Goal: Information Seeking & Learning: Learn about a topic

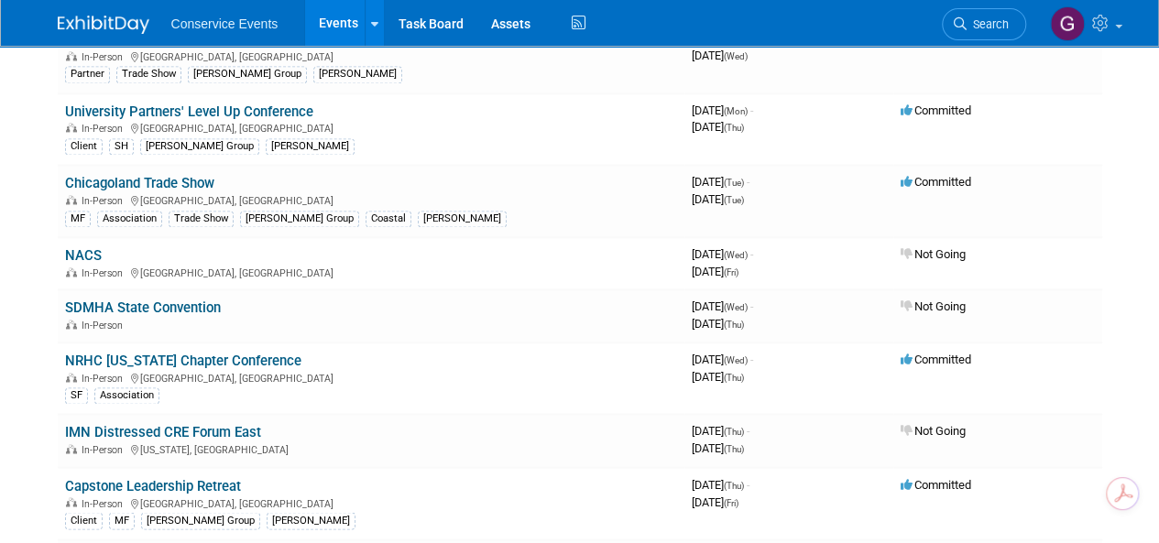
scroll to position [1100, 0]
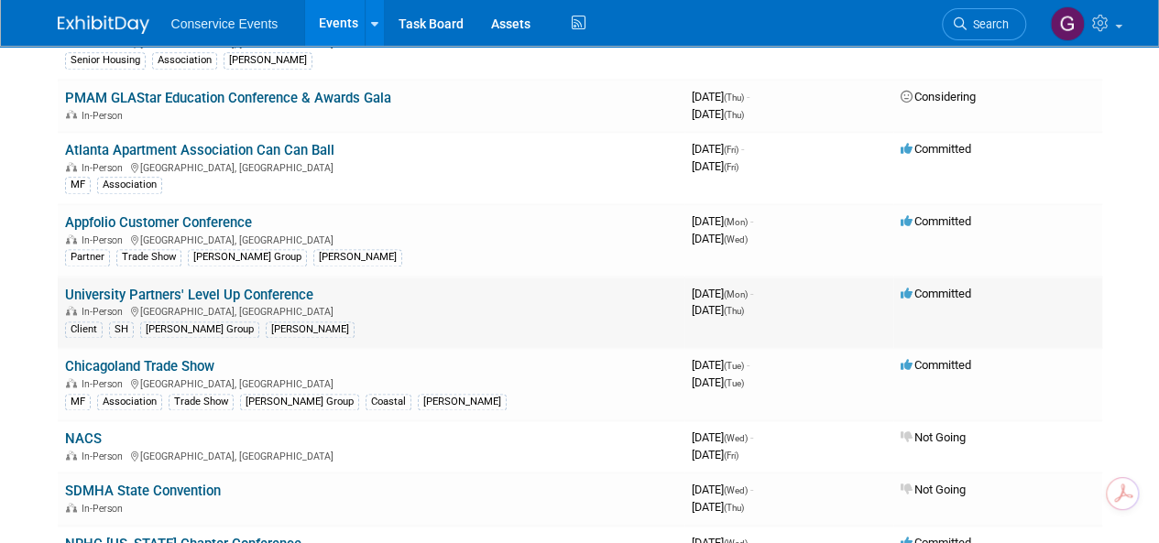
click at [216, 287] on link "University Partners' Level Up Conference" at bounding box center [189, 295] width 248 height 16
click at [211, 215] on link "Appfolio Customer Conference" at bounding box center [158, 222] width 187 height 16
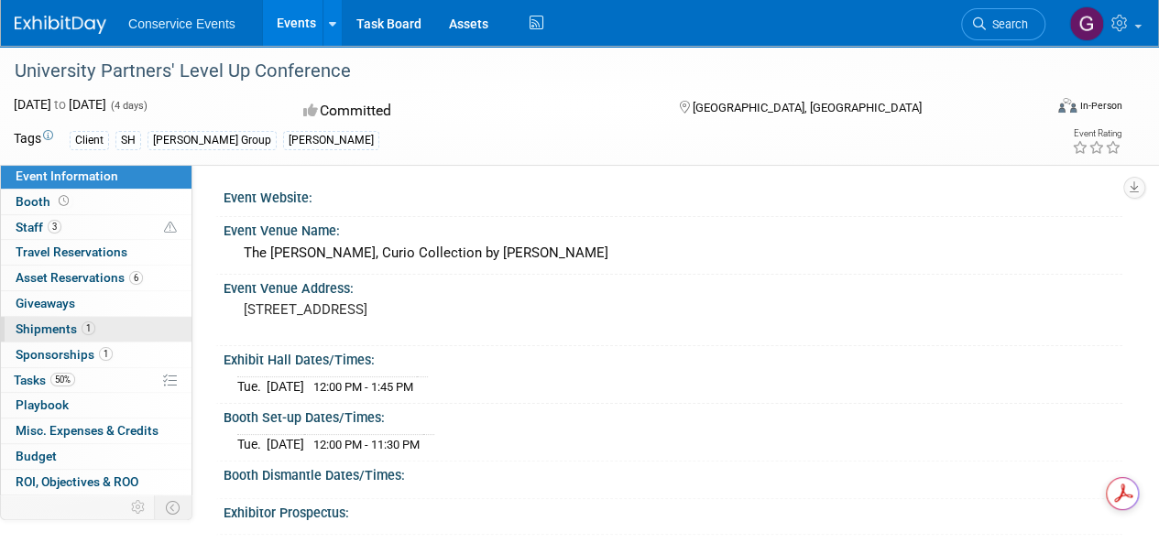
click at [21, 324] on span "Shipments 1" at bounding box center [56, 329] width 80 height 15
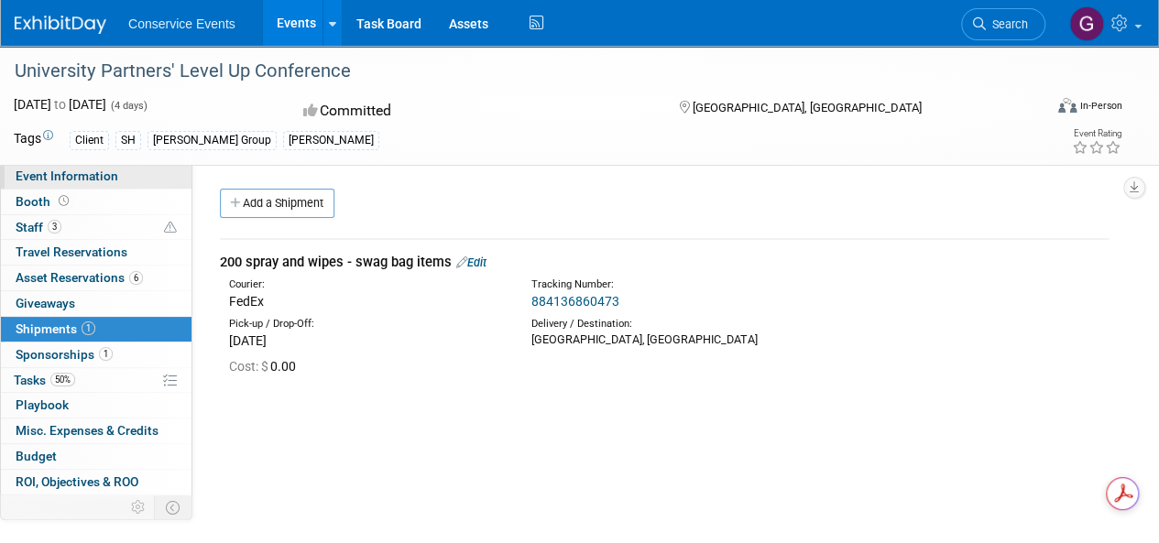
click at [29, 177] on span "Event Information" at bounding box center [67, 176] width 103 height 15
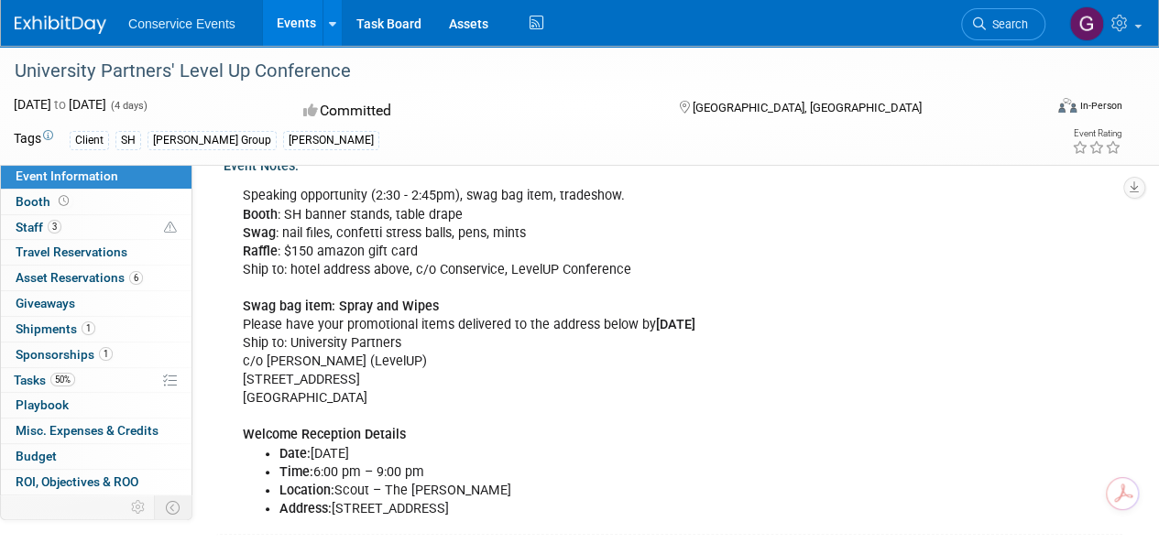
scroll to position [275, 0]
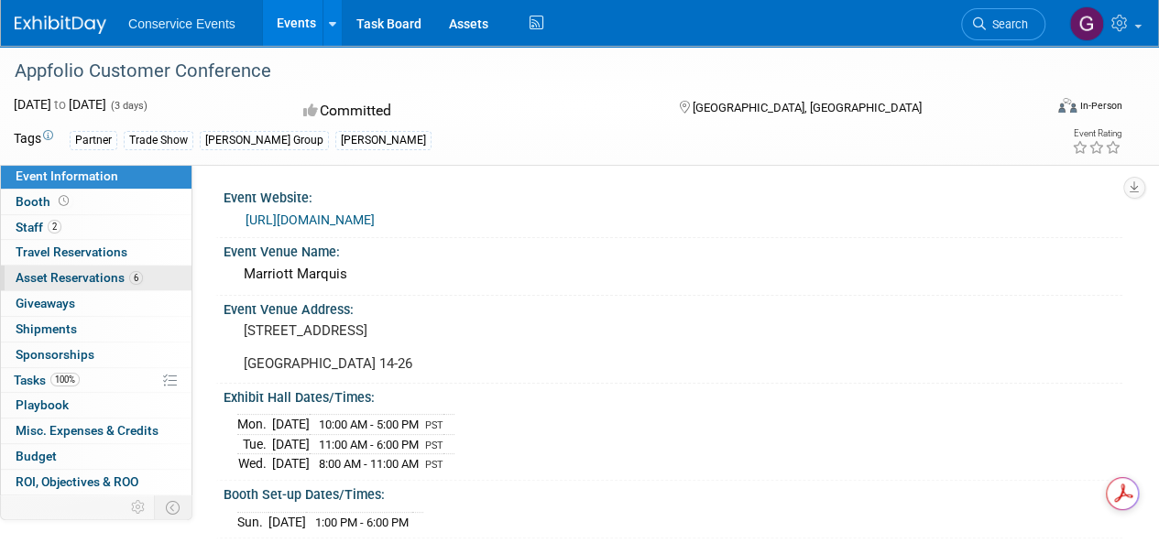
click at [77, 278] on span "Asset Reservations 6" at bounding box center [79, 277] width 127 height 15
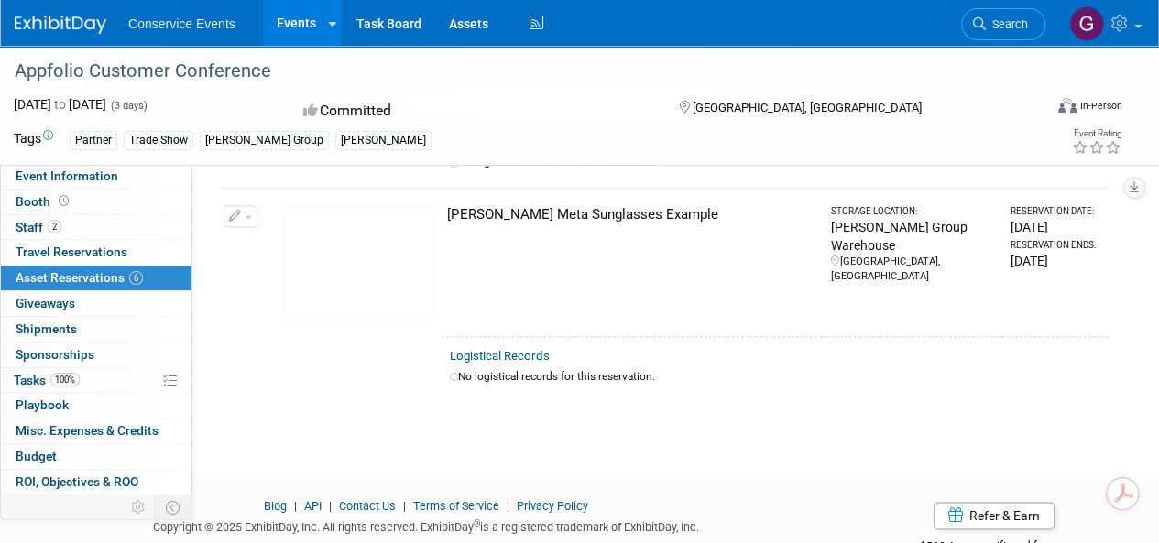
scroll to position [46, 0]
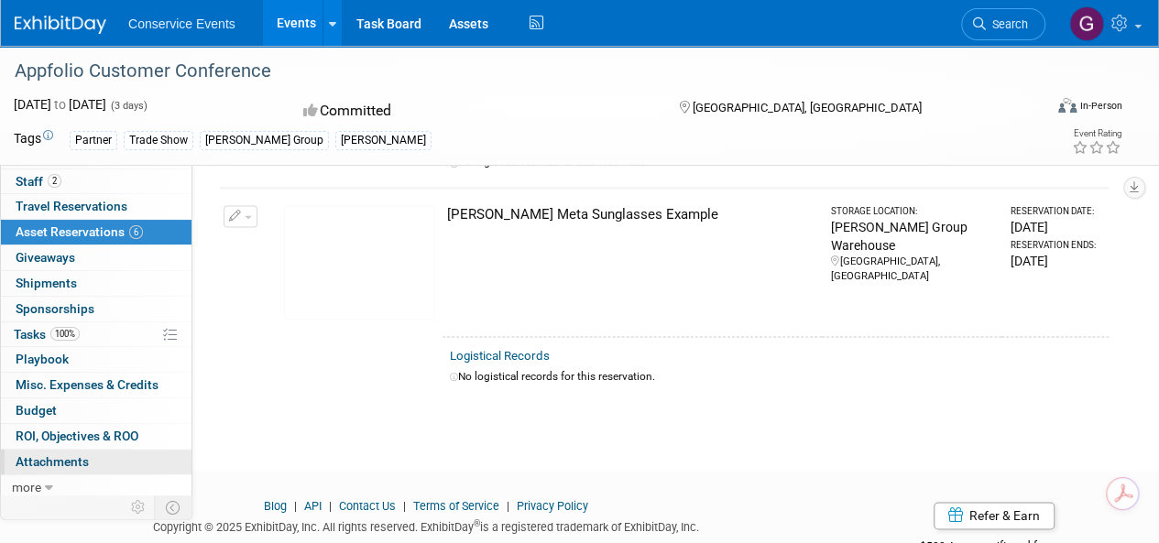
click at [86, 455] on span "Attachments 0" at bounding box center [52, 462] width 73 height 15
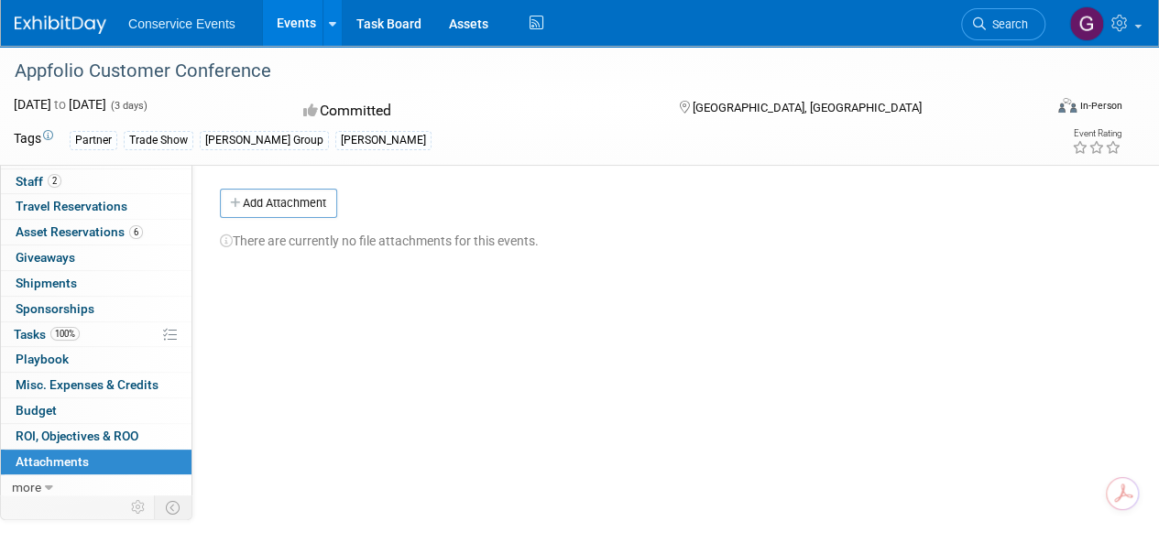
scroll to position [0, 0]
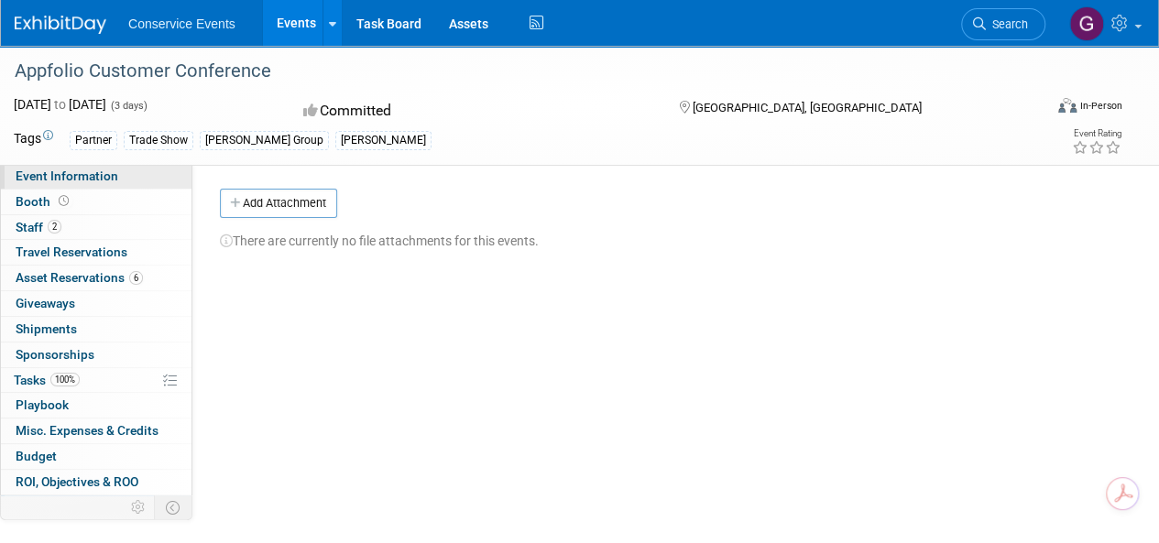
click at [71, 176] on span "Event Information" at bounding box center [67, 176] width 103 height 15
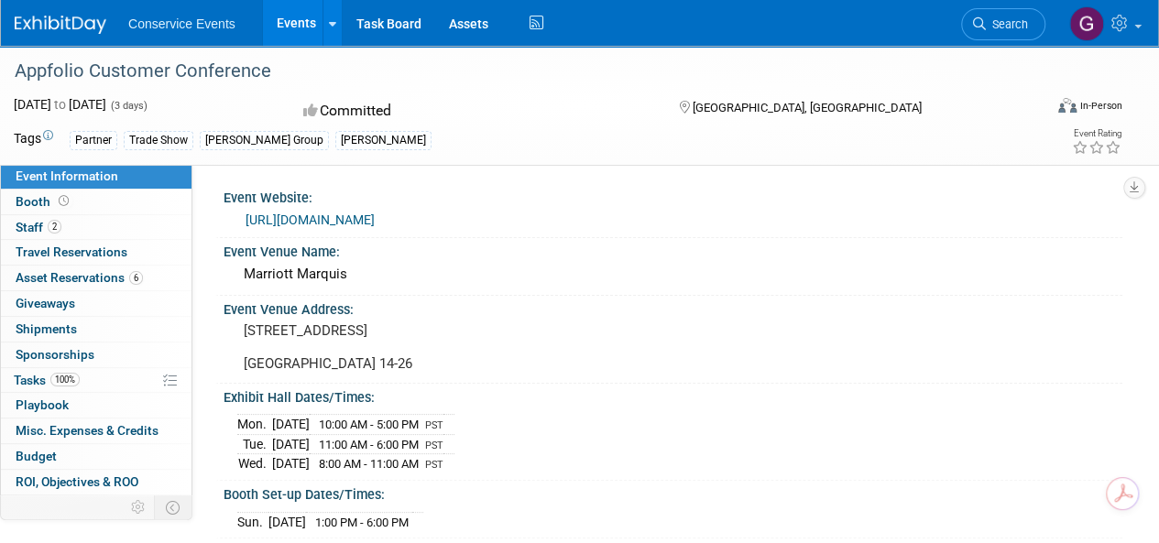
click at [375, 222] on link "https://www.futureconference.com/" at bounding box center [310, 220] width 129 height 15
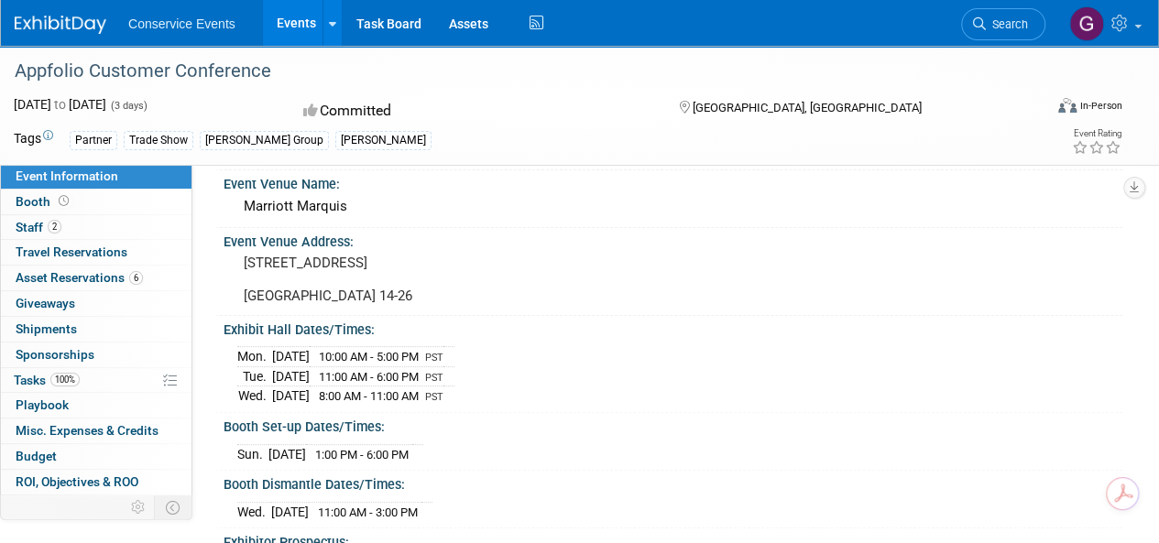
scroll to position [92, 0]
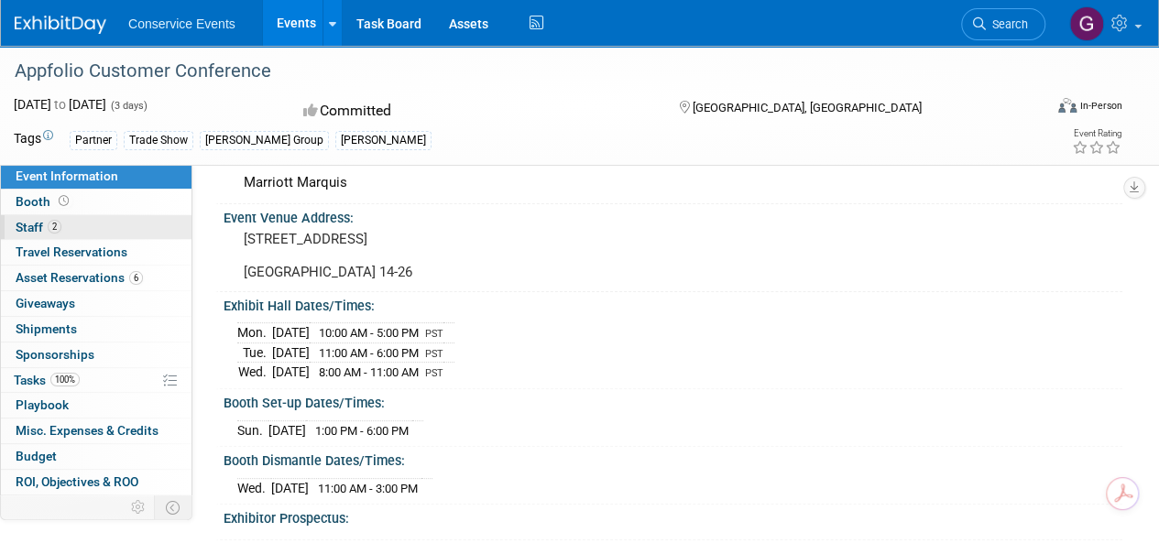
click at [42, 215] on link "2 Staff 2" at bounding box center [96, 227] width 191 height 25
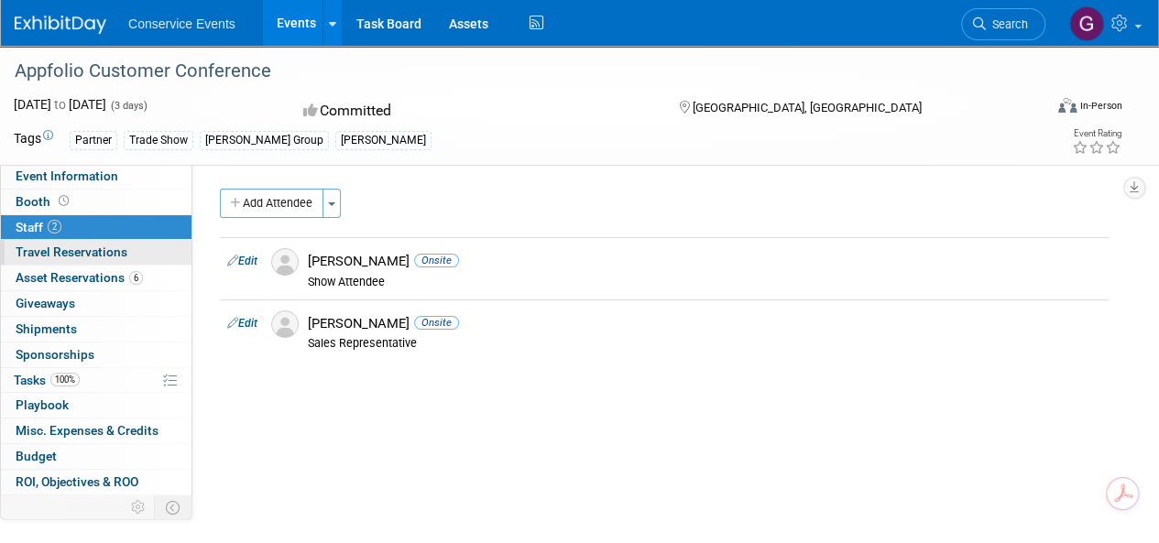
click at [49, 251] on span "Travel Reservations 0" at bounding box center [72, 252] width 112 height 15
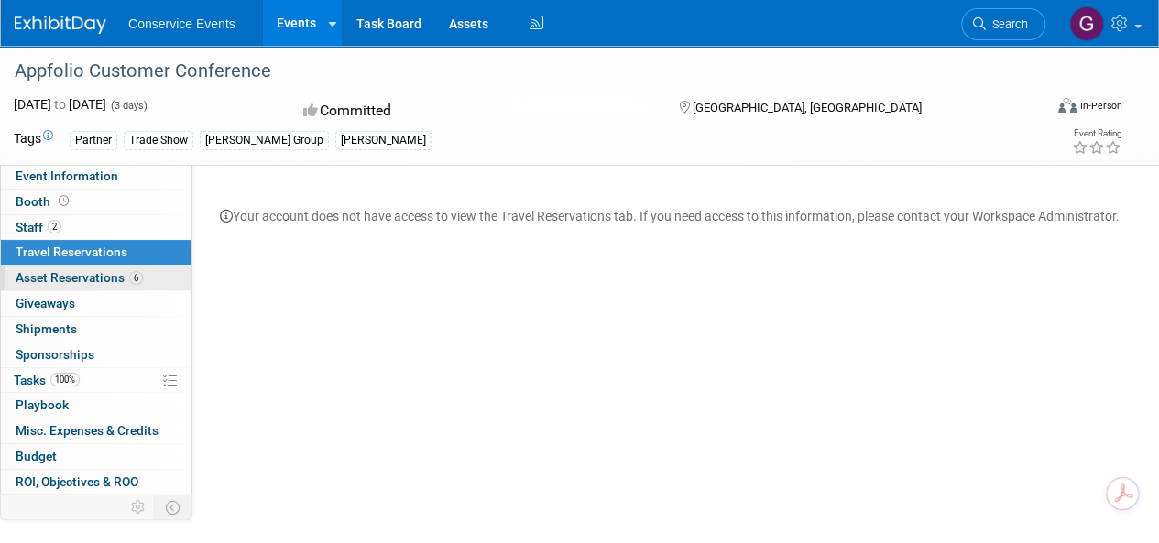
click at [50, 277] on span "Asset Reservations 6" at bounding box center [79, 277] width 127 height 15
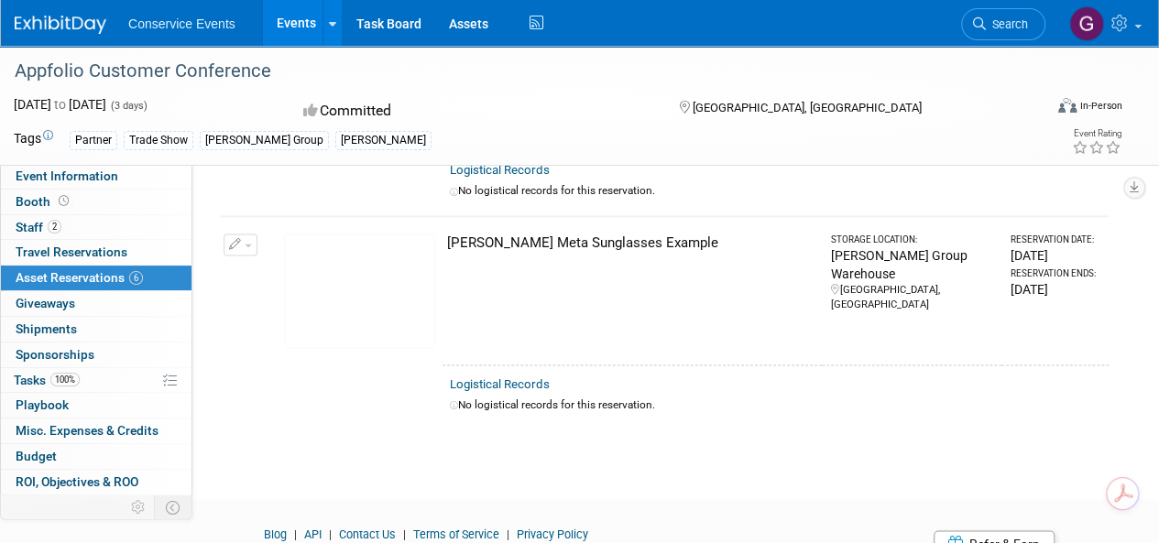
scroll to position [1198, 0]
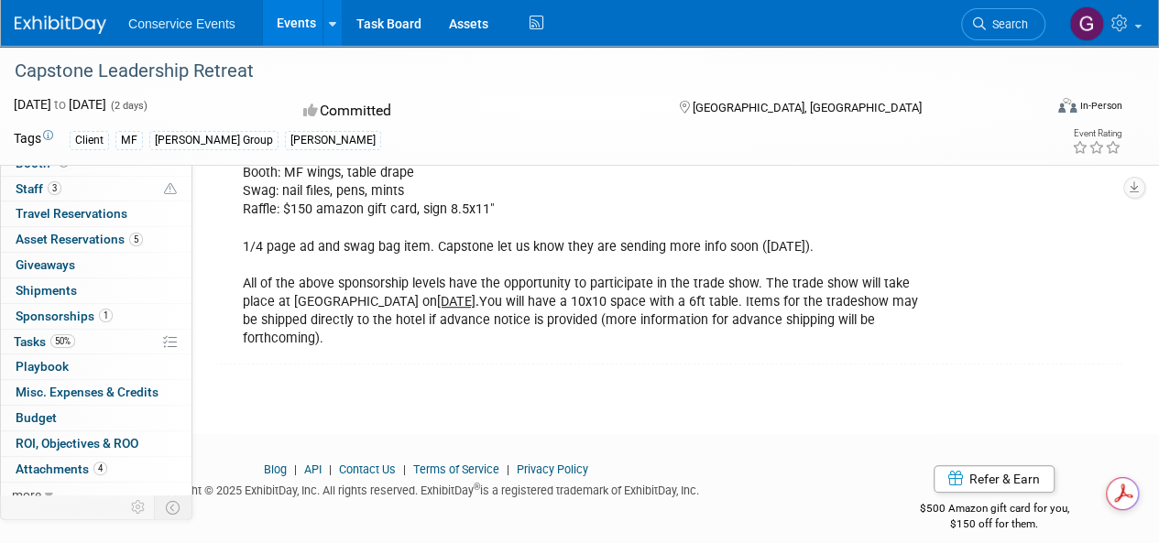
scroll to position [46, 0]
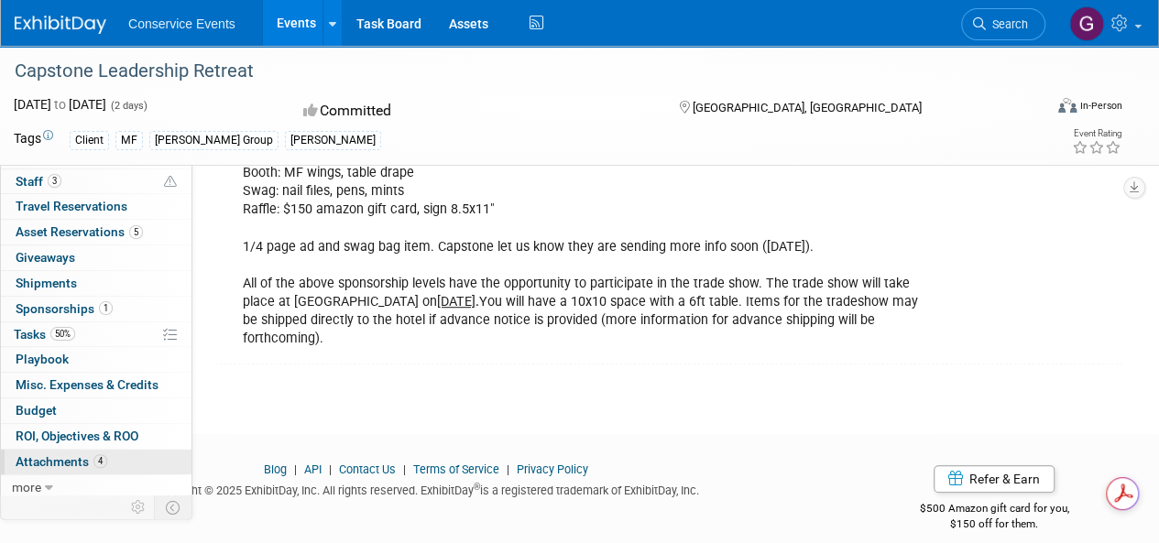
click at [77, 455] on span "Attachments 4" at bounding box center [62, 462] width 92 height 15
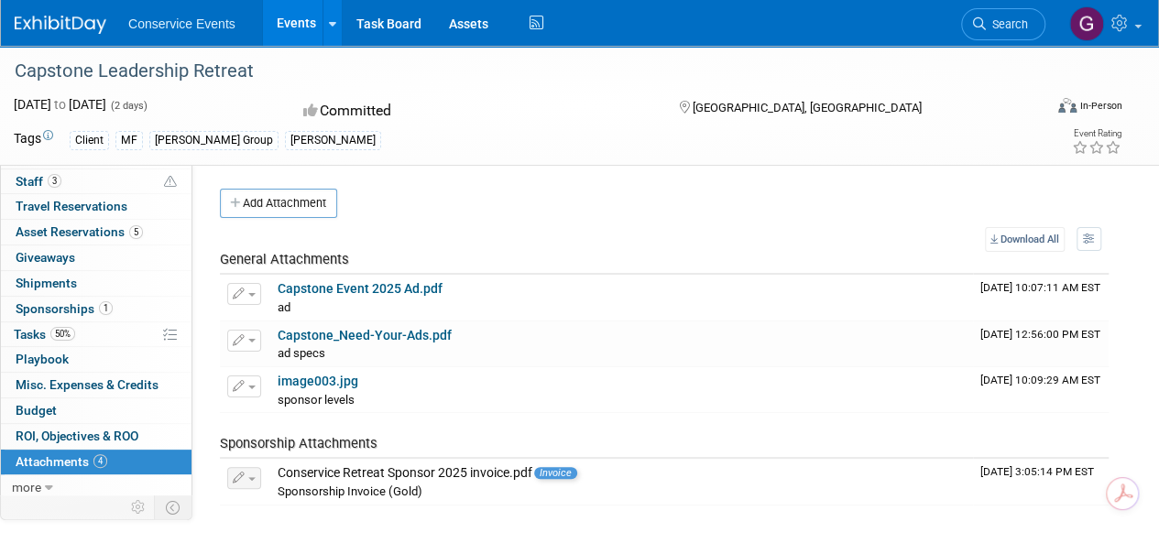
scroll to position [0, 0]
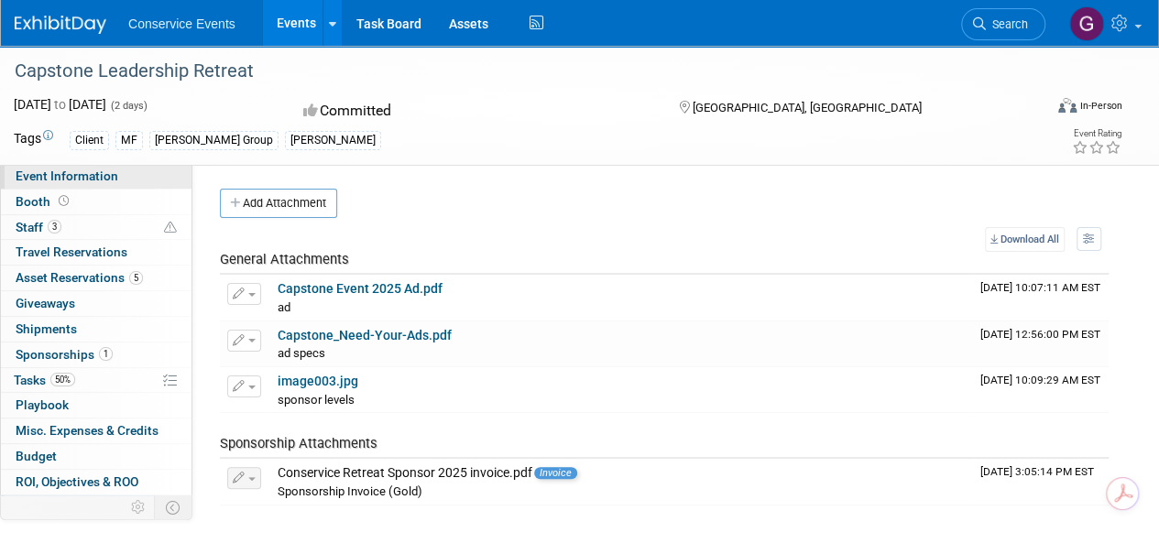
click at [63, 166] on link "Event Information" at bounding box center [96, 176] width 191 height 25
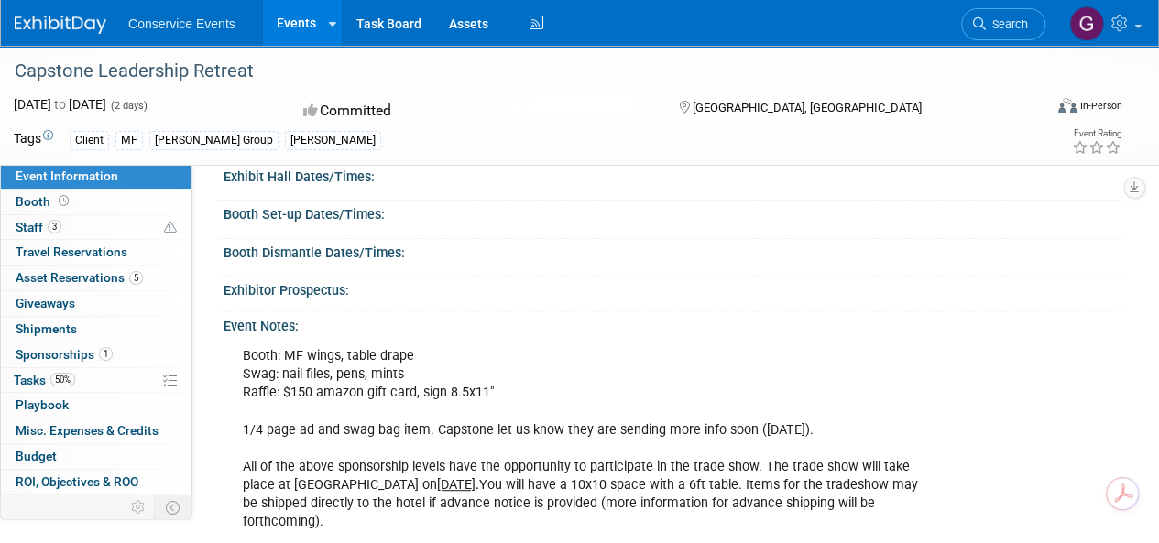
scroll to position [275, 0]
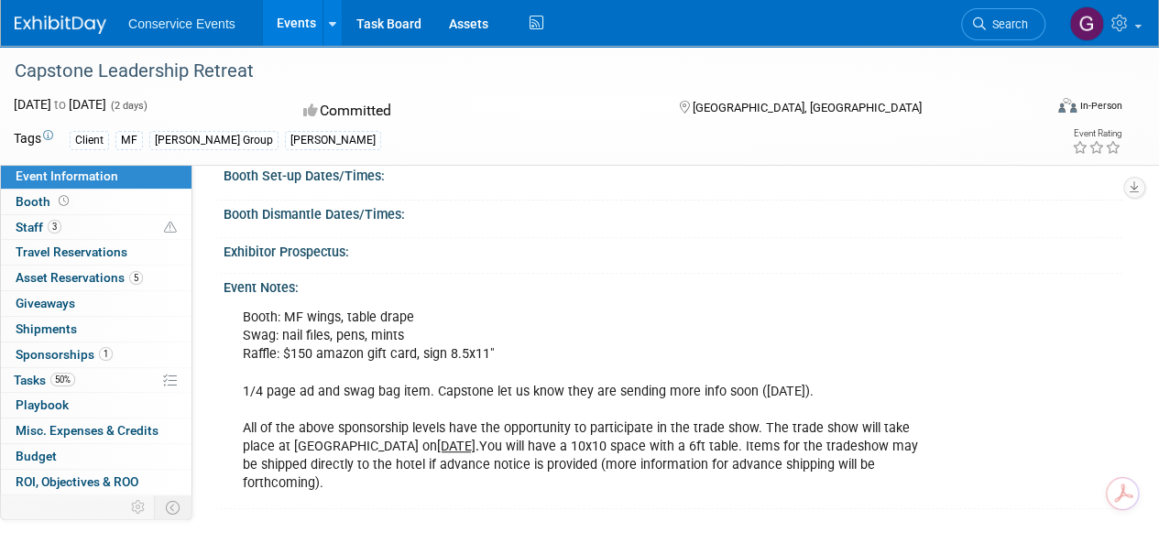
scroll to position [275, 0]
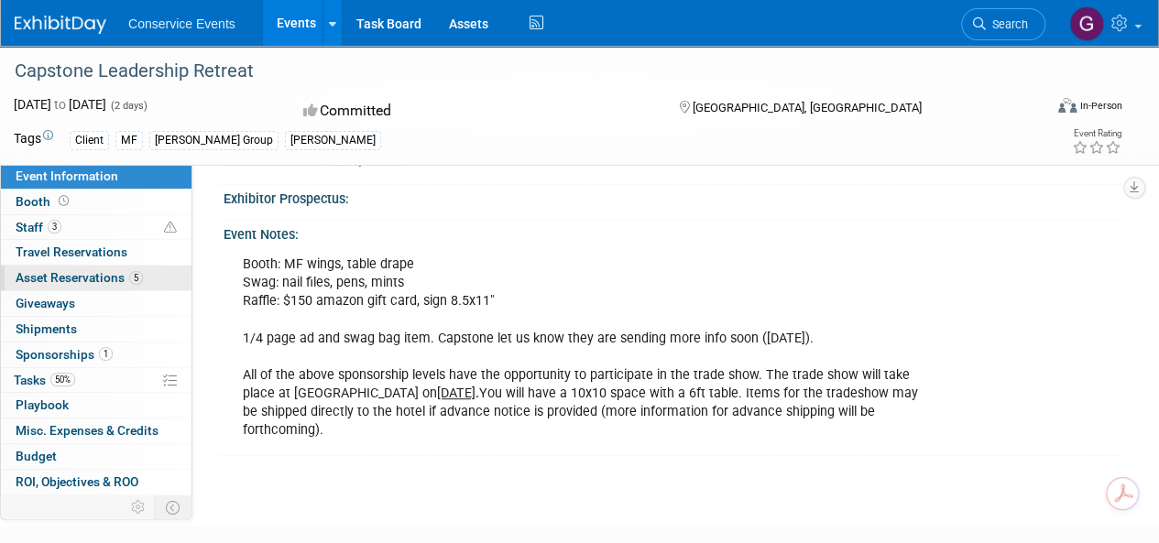
click at [44, 270] on span "Asset Reservations 5" at bounding box center [79, 277] width 127 height 15
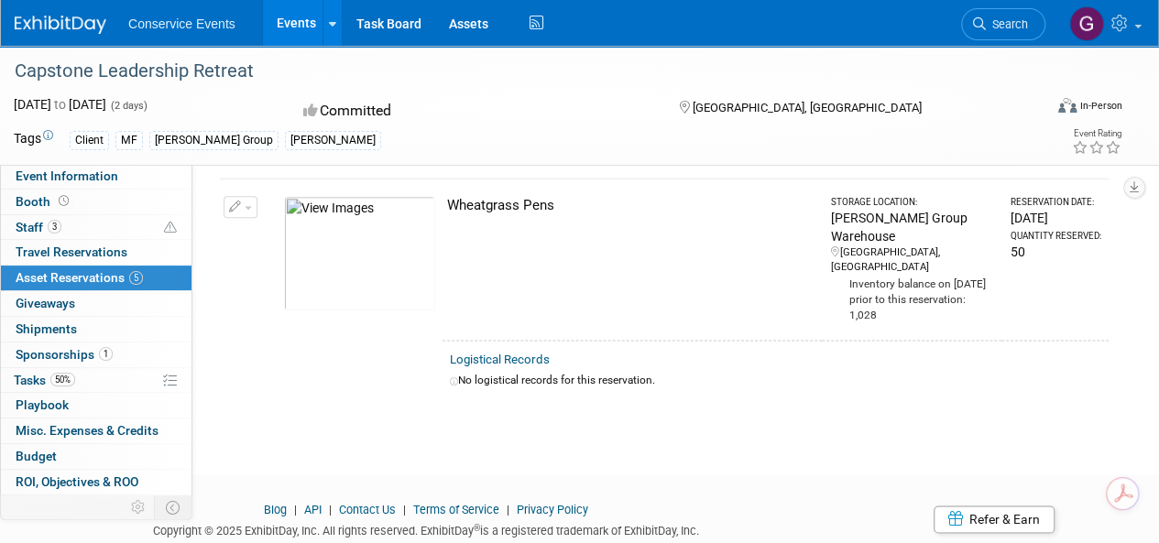
scroll to position [985, 0]
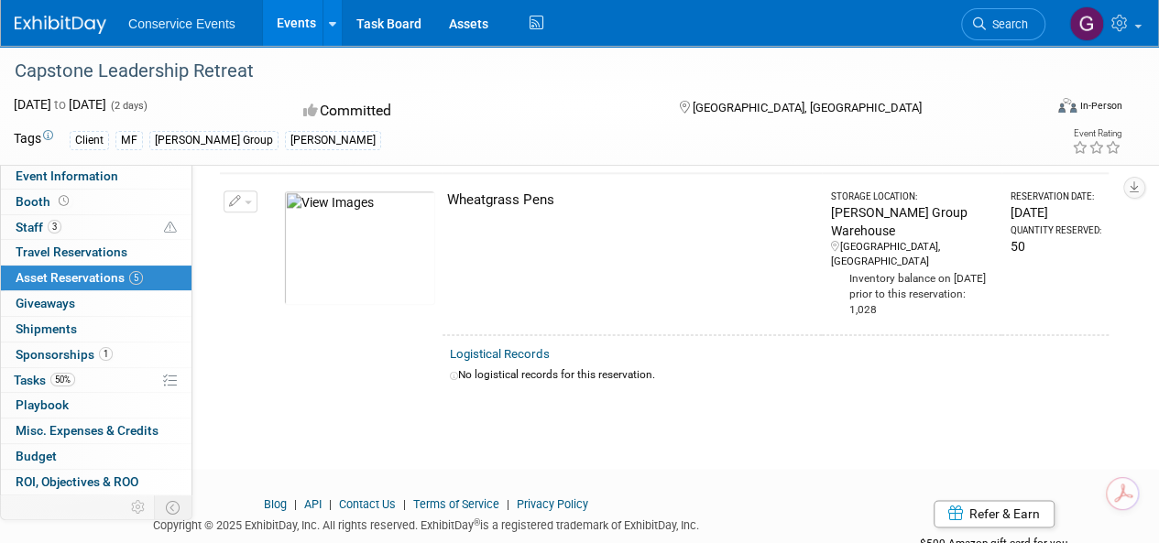
click at [284, 13] on link "Events" at bounding box center [296, 23] width 67 height 46
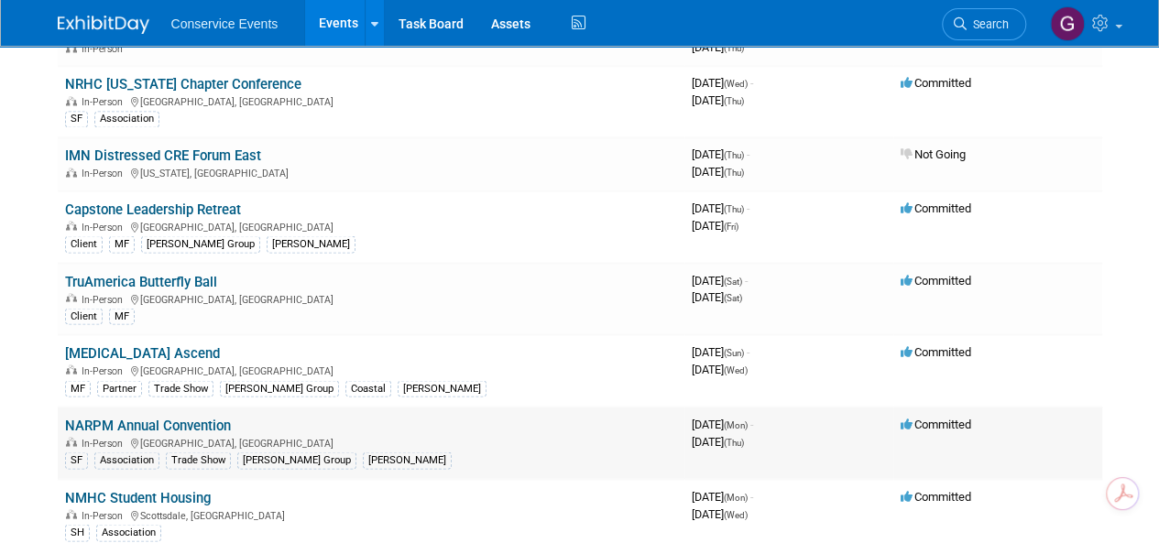
scroll to position [1650, 0]
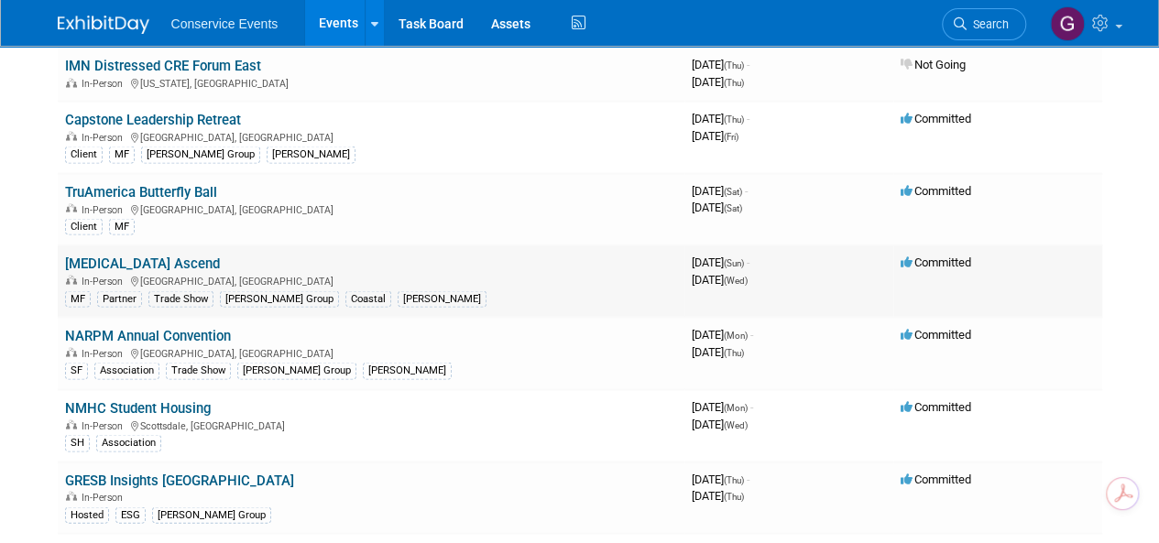
click at [119, 255] on link "MRI Ascend" at bounding box center [142, 263] width 155 height 16
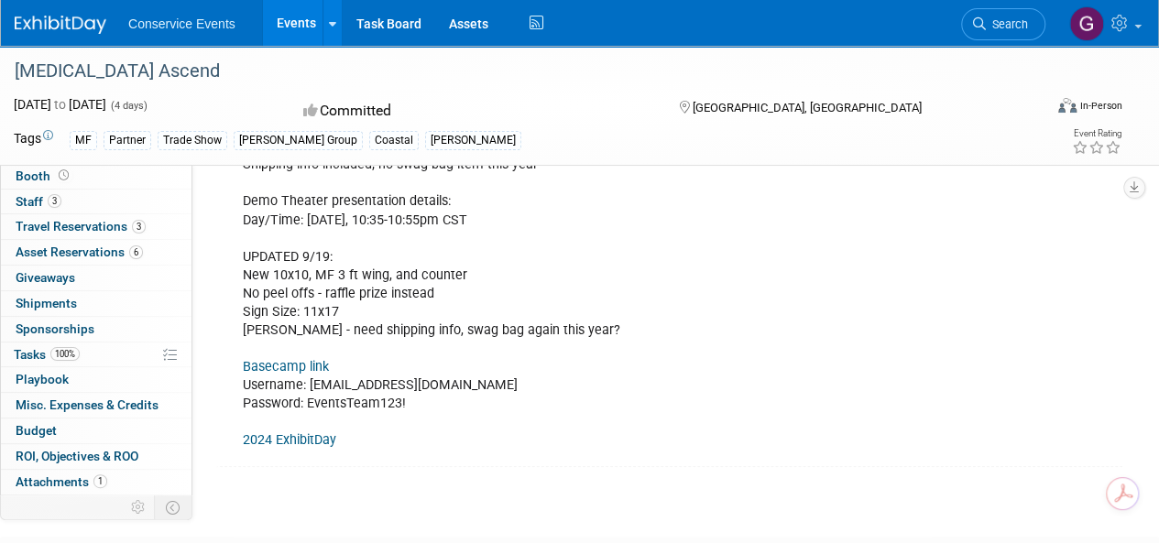
scroll to position [46, 0]
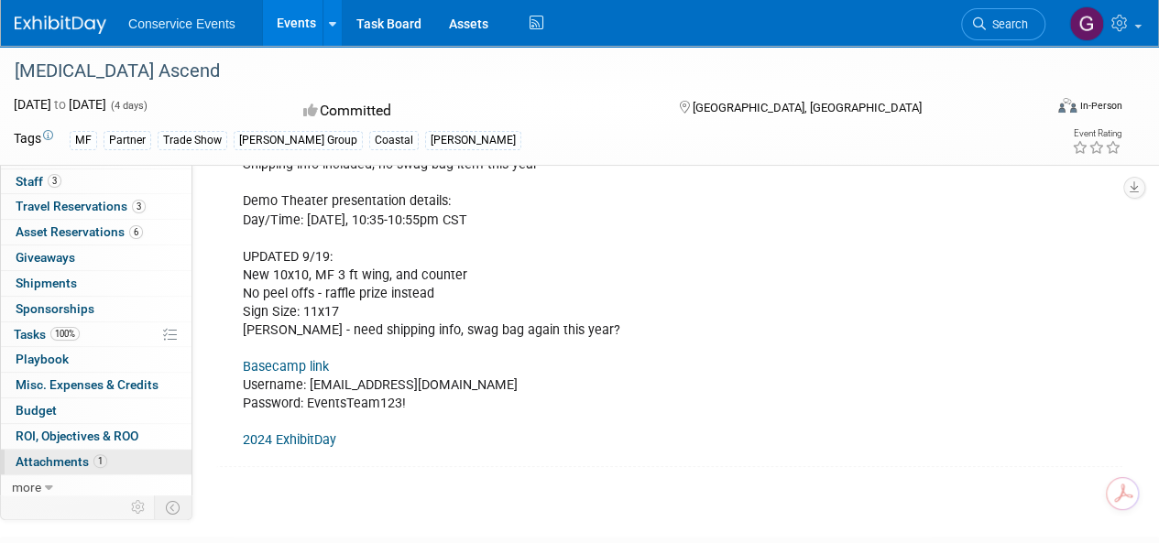
click at [59, 458] on span "Attachments 1" at bounding box center [62, 462] width 92 height 15
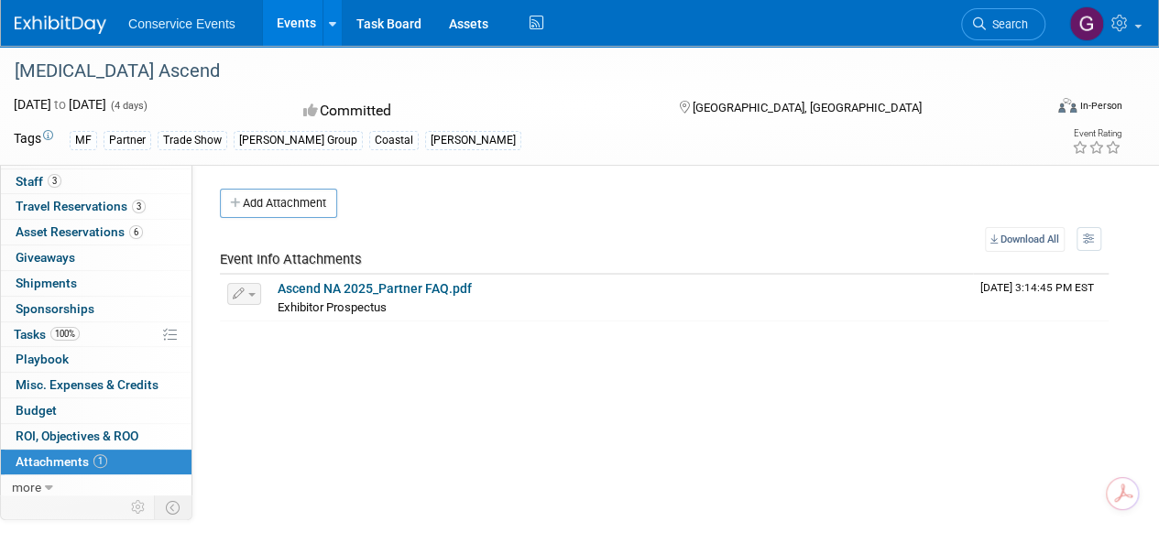
scroll to position [0, 0]
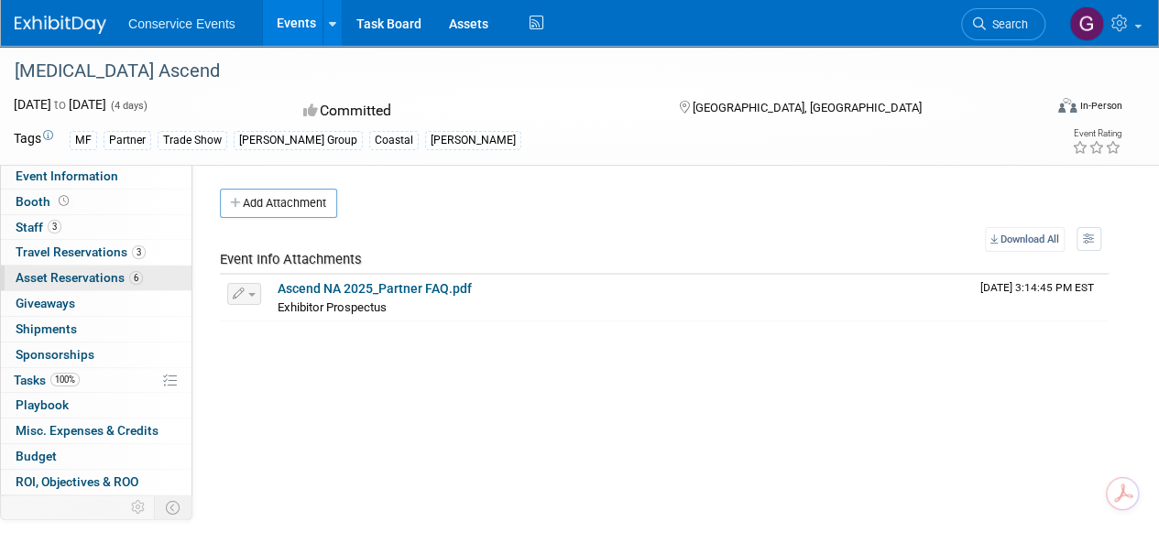
click at [75, 272] on span "Asset Reservations 6" at bounding box center [79, 277] width 127 height 15
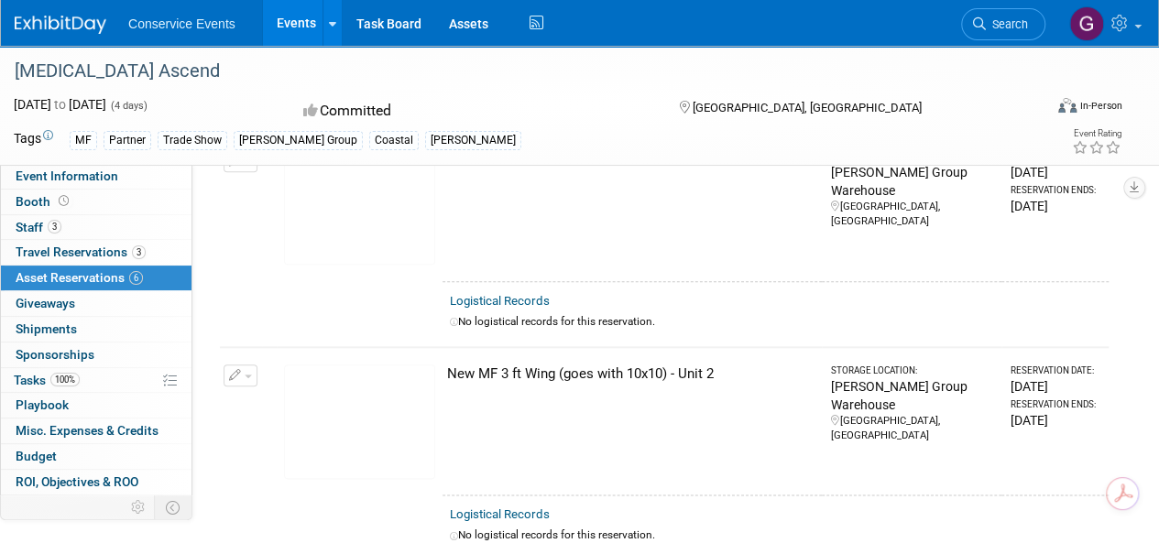
scroll to position [733, 0]
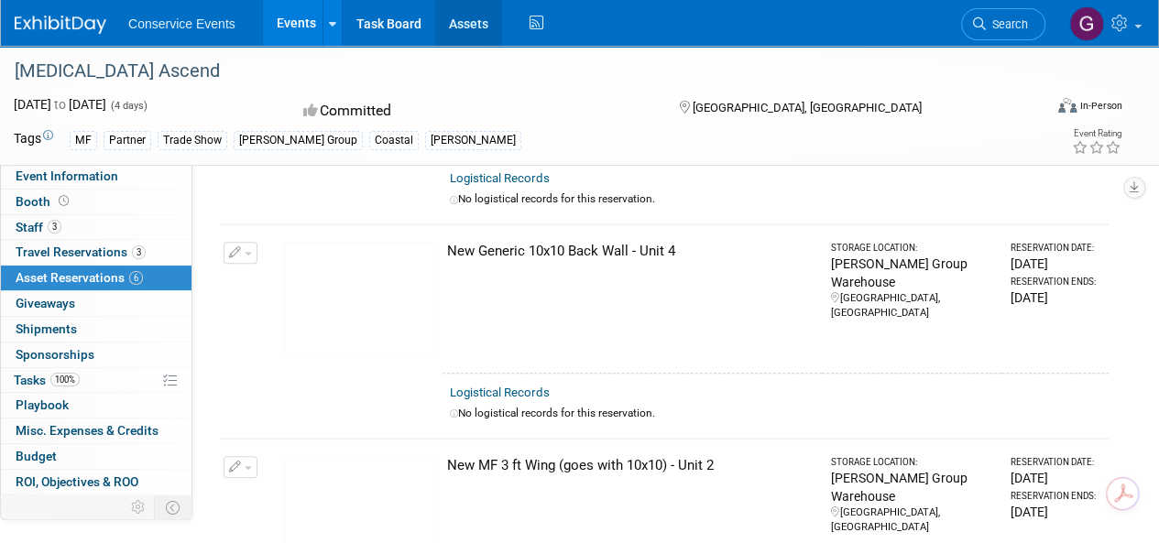
click at [460, 20] on link "Assets" at bounding box center [468, 23] width 67 height 46
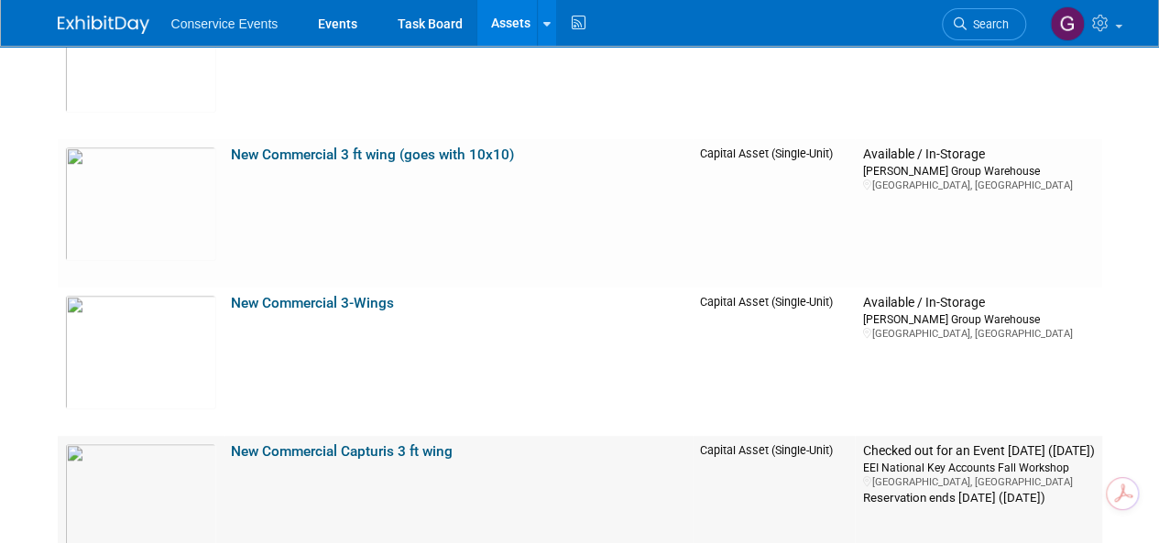
scroll to position [17963, 0]
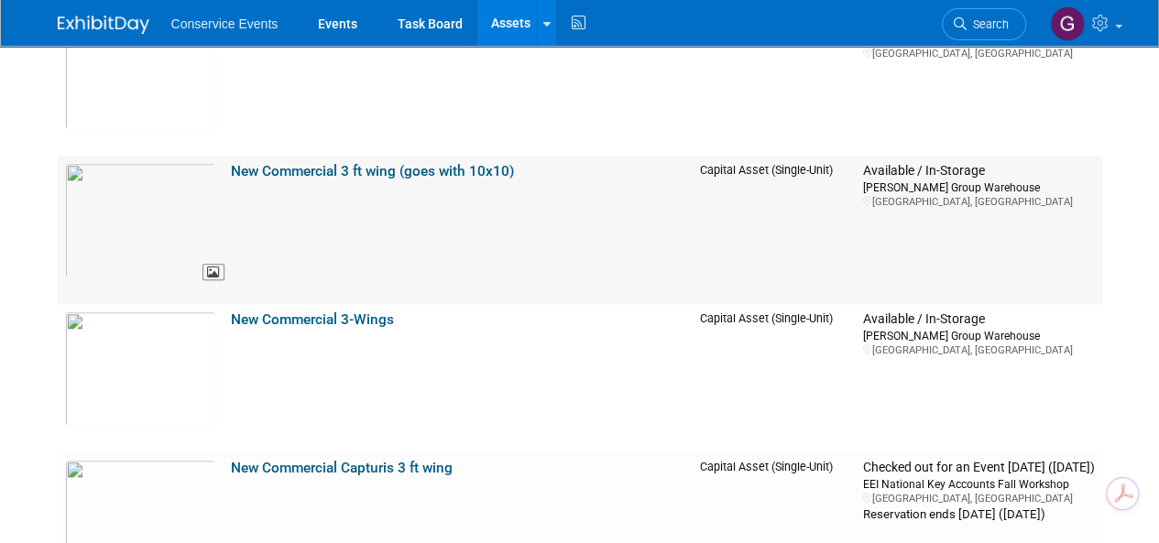
click at [137, 196] on img at bounding box center [140, 220] width 151 height 115
click at [334, 29] on link "Events" at bounding box center [337, 23] width 67 height 46
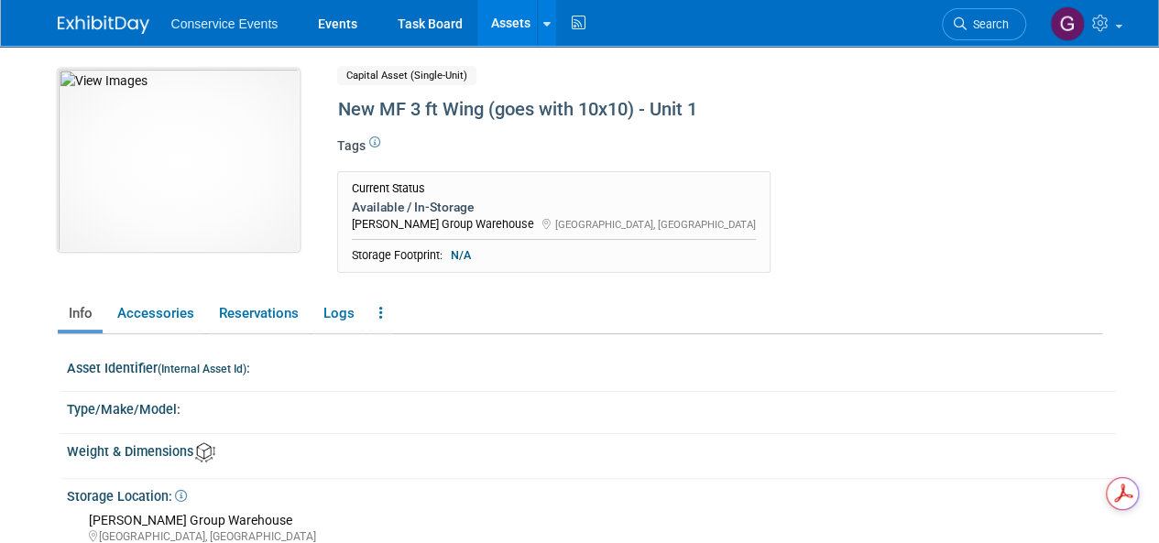
click at [199, 188] on img at bounding box center [179, 160] width 242 height 183
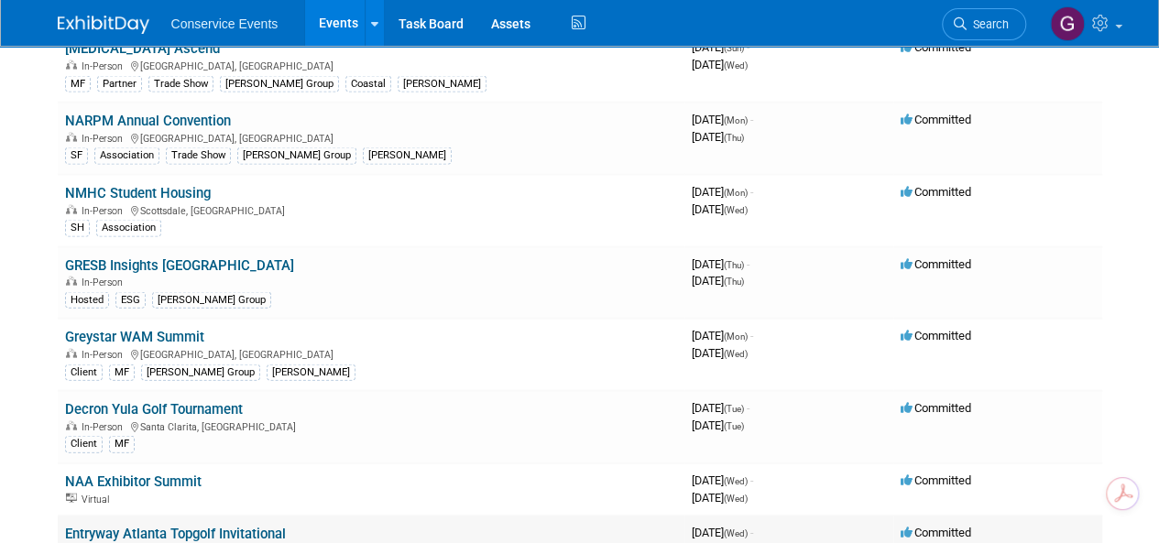
scroll to position [1833, 0]
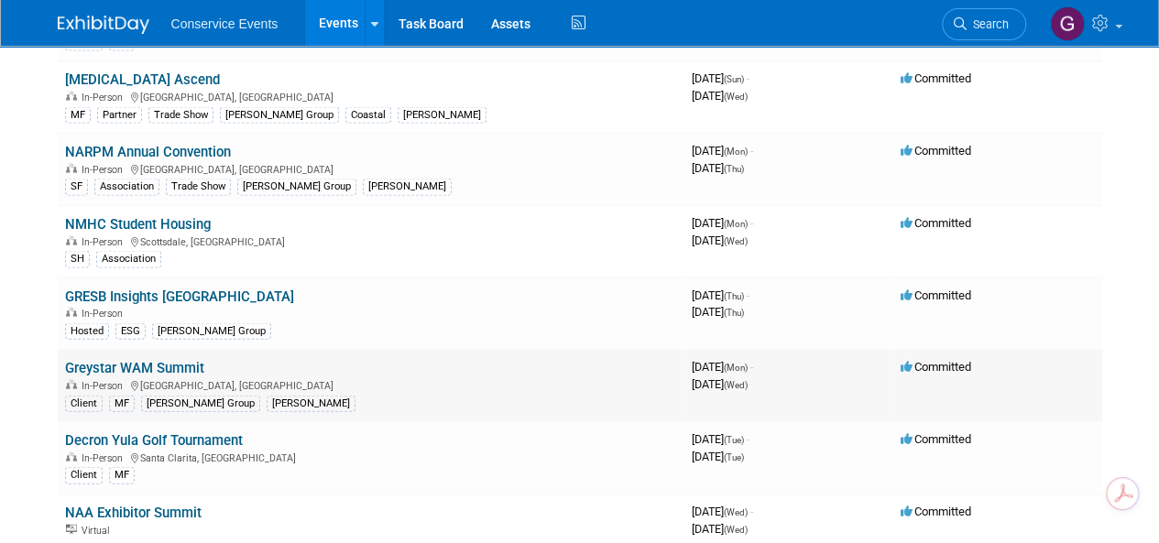
click at [177, 360] on link "Greystar WAM Summit" at bounding box center [134, 368] width 139 height 16
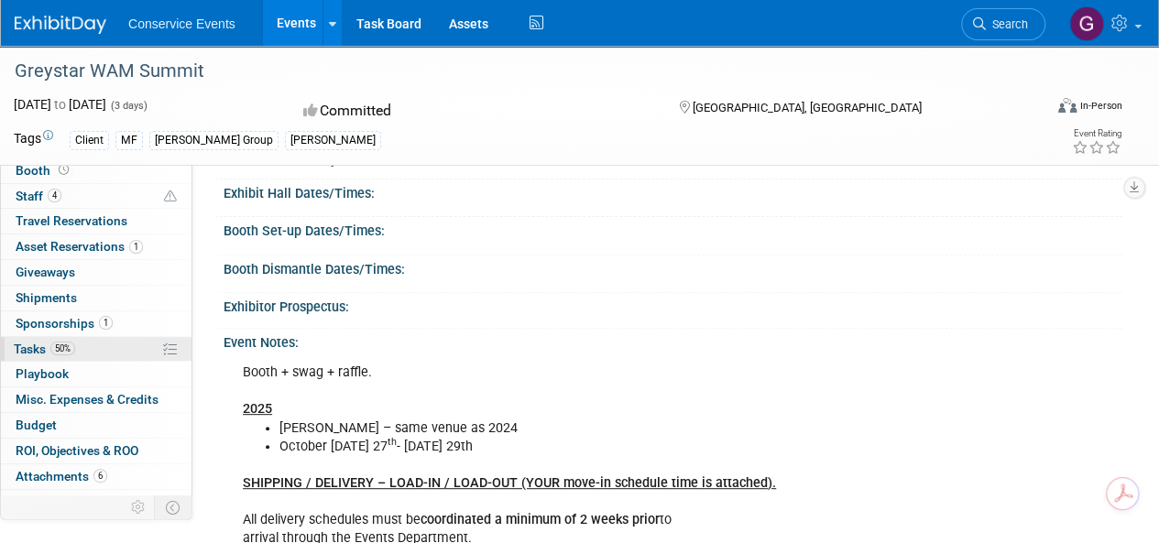
scroll to position [46, 0]
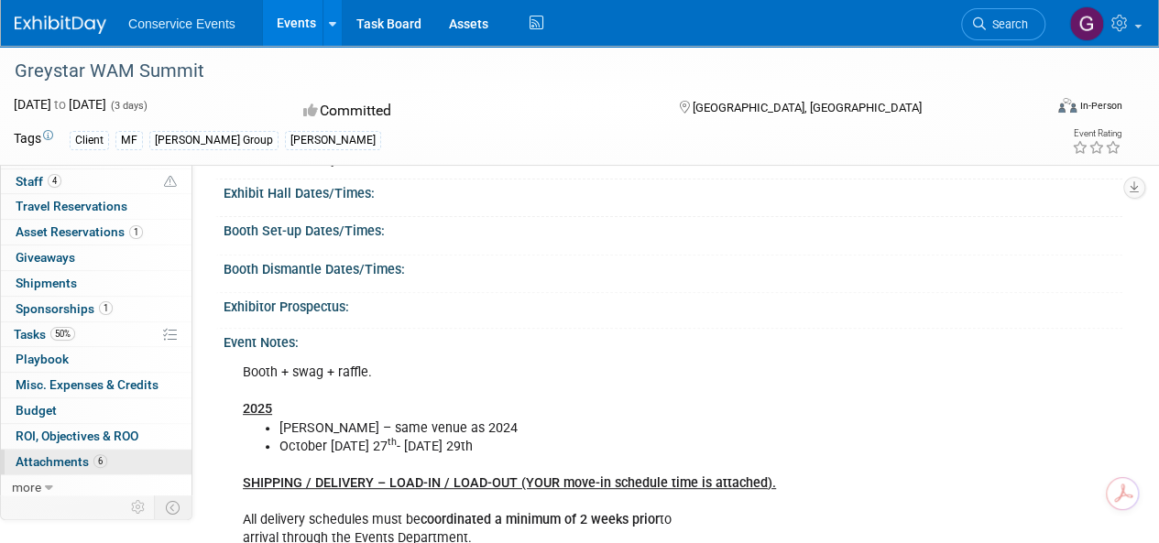
click at [70, 461] on span "Attachments 6" at bounding box center [62, 462] width 92 height 15
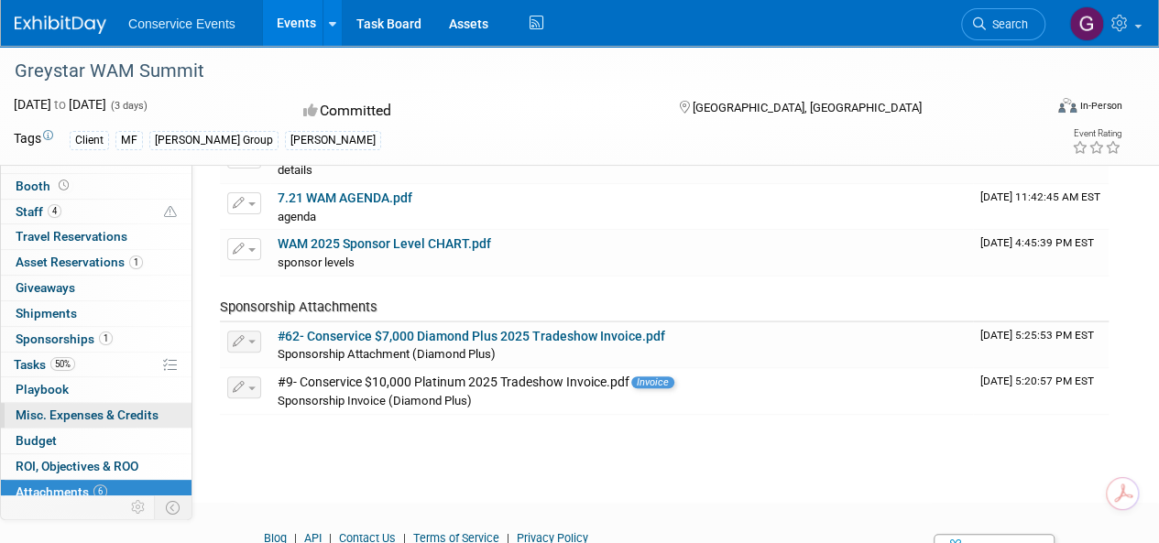
scroll to position [0, 0]
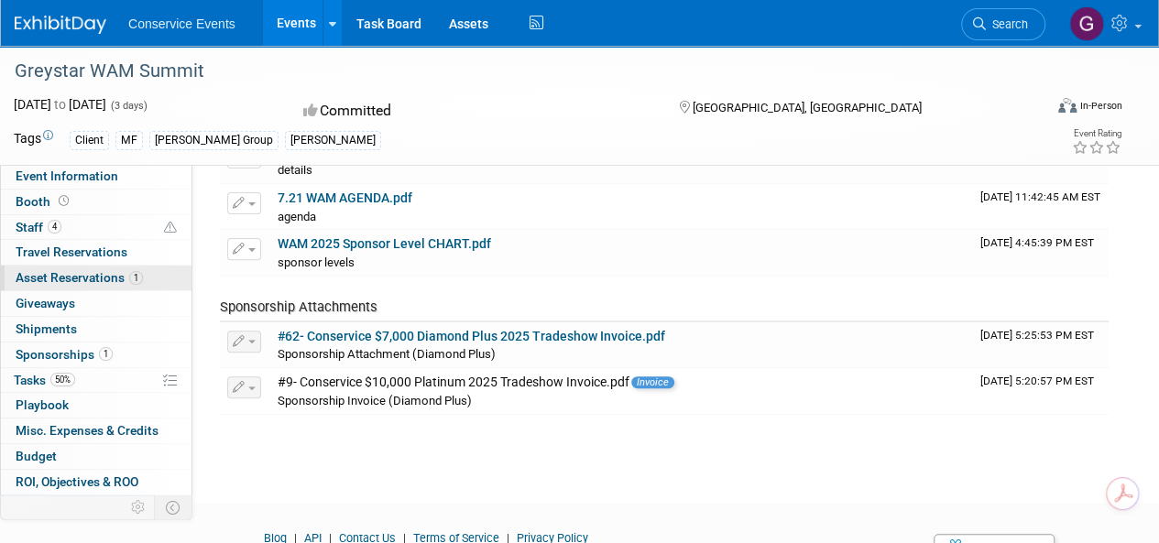
click at [99, 272] on span "Asset Reservations 1" at bounding box center [79, 277] width 127 height 15
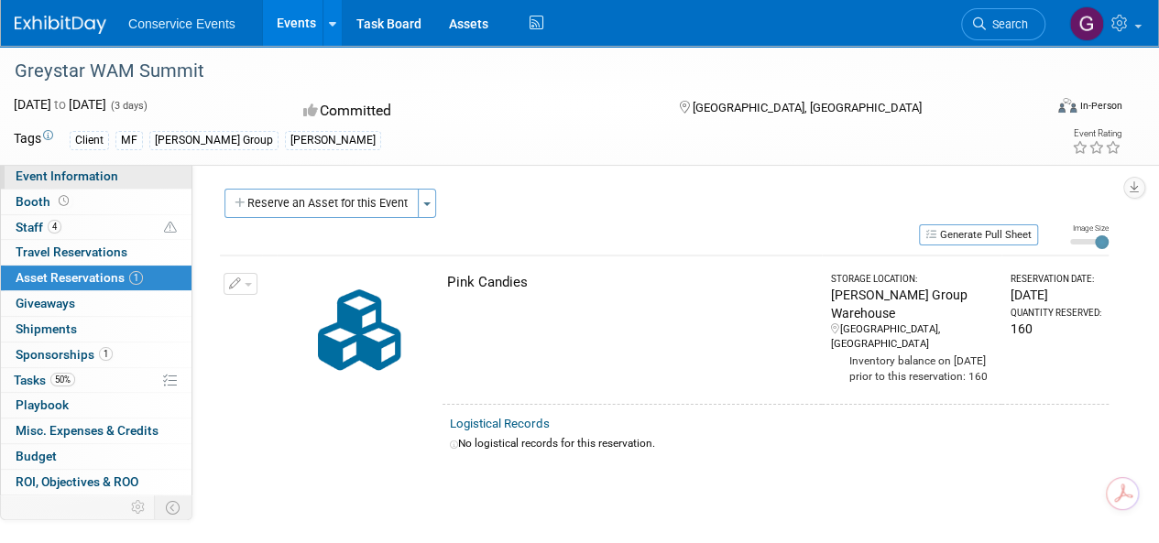
click at [82, 179] on span "Event Information" at bounding box center [67, 176] width 103 height 15
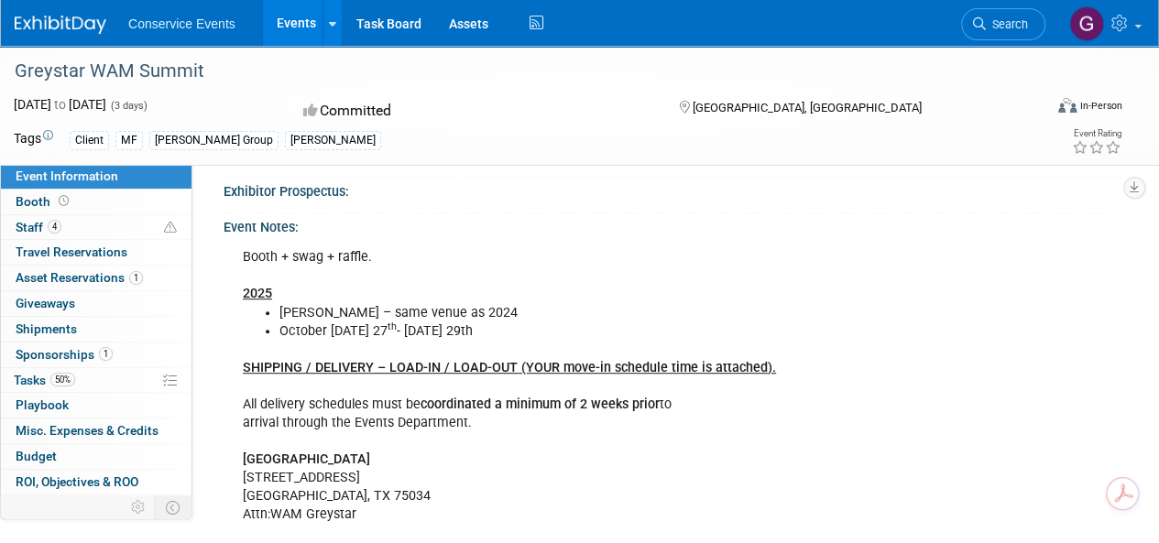
scroll to position [275, 0]
